Goal: Task Accomplishment & Management: Manage account settings

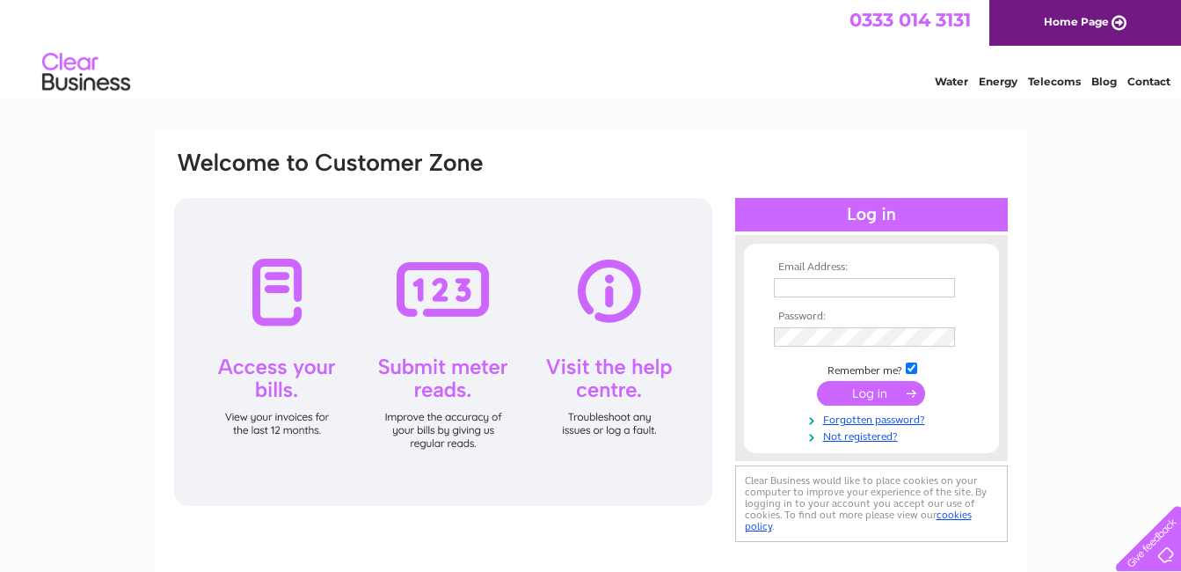
click at [823, 284] on input "text" at bounding box center [864, 287] width 181 height 19
type input "[EMAIL_ADDRESS][DOMAIN_NAME]"
click at [896, 420] on link "Forgotten password?" at bounding box center [874, 418] width 200 height 17
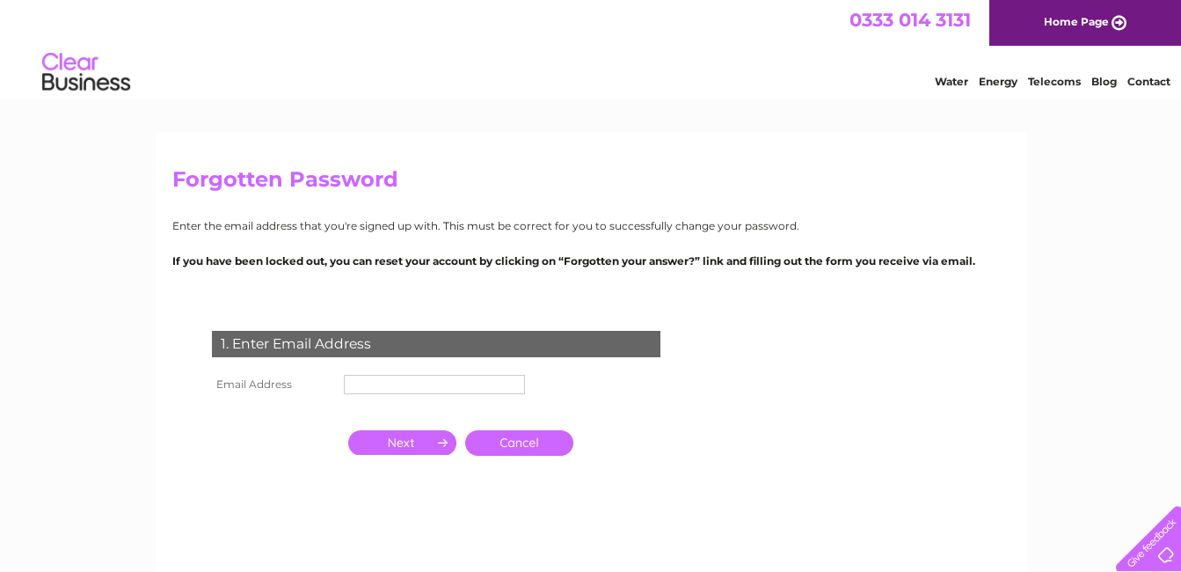
click at [388, 388] on input "text" at bounding box center [434, 384] width 181 height 19
type input "[EMAIL_ADDRESS][DOMAIN_NAME]"
click at [410, 437] on input "button" at bounding box center [402, 442] width 108 height 25
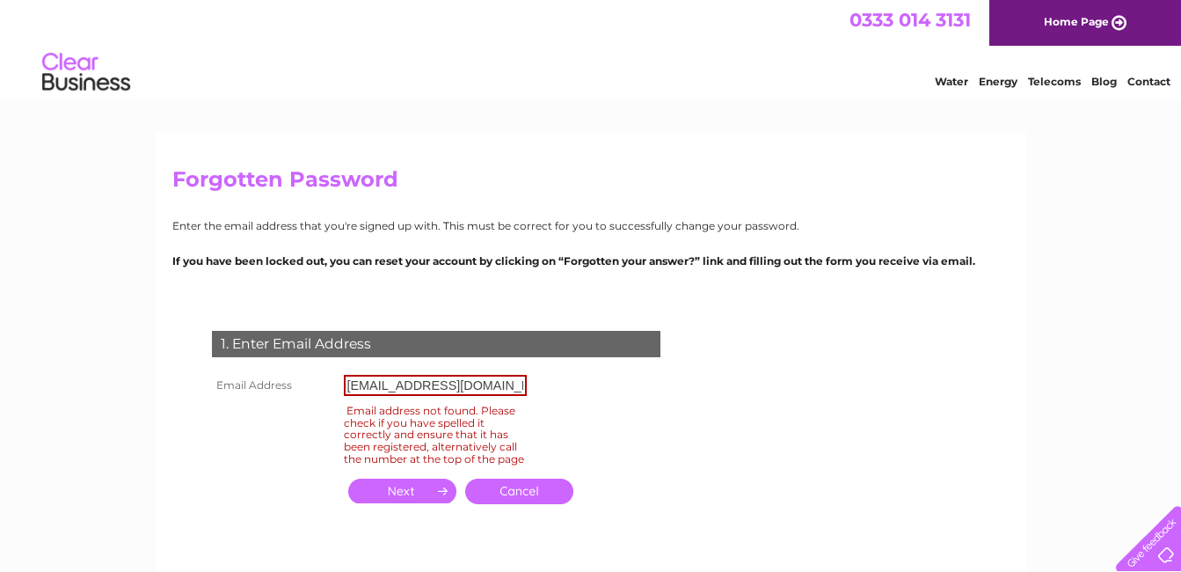
click at [408, 501] on input "button" at bounding box center [402, 491] width 108 height 25
